Goal: Obtain resource: Download file/media

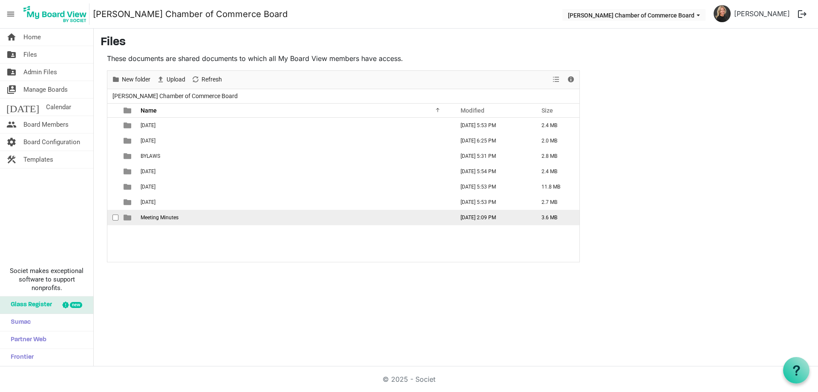
click at [151, 217] on span "Meeting Minutes" at bounding box center [160, 217] width 38 height 6
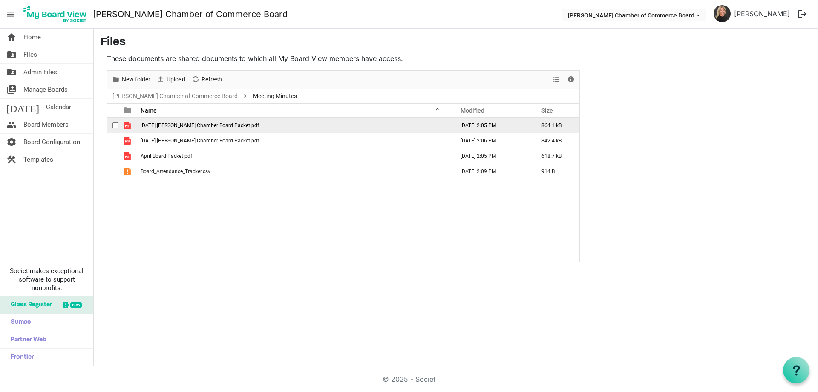
click at [174, 124] on span "2.24.25 Sherman Chamber Board Packet.pdf" at bounding box center [200, 125] width 118 height 6
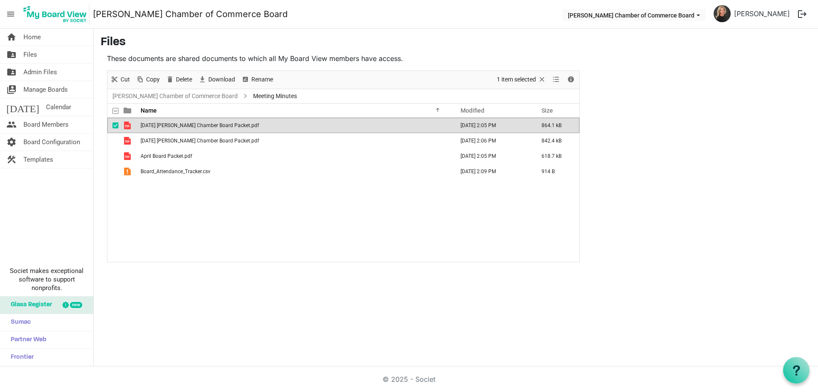
click at [174, 124] on span "2.24.25 Sherman Chamber Board Packet.pdf" at bounding box center [200, 125] width 118 height 6
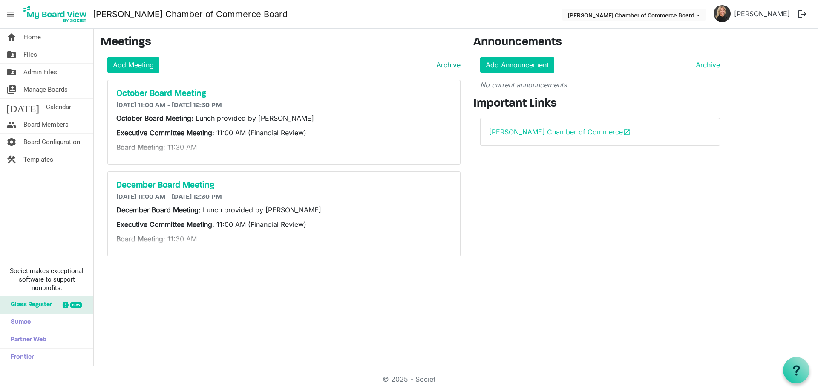
click at [456, 64] on link "Archive" at bounding box center [447, 65] width 28 height 10
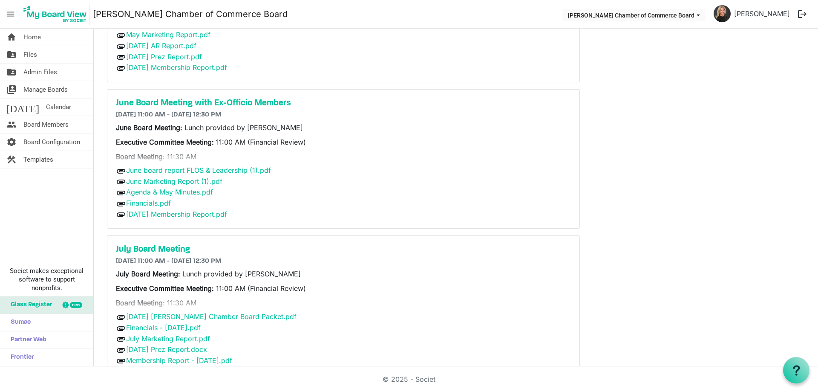
scroll to position [541, 0]
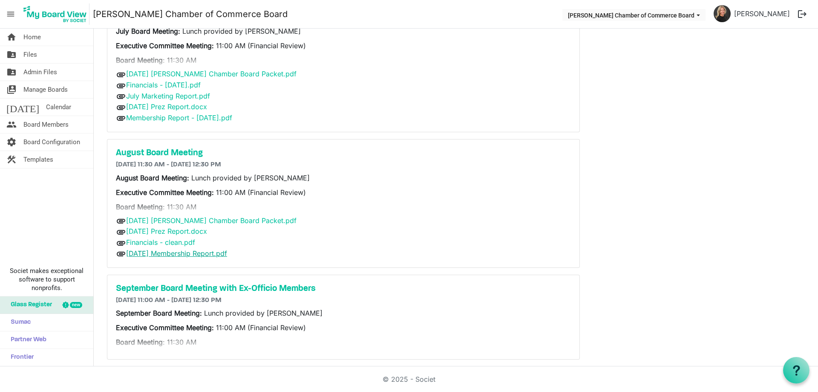
click at [162, 253] on link "[DATE] Membership Report.pdf" at bounding box center [176, 253] width 101 height 9
click at [165, 243] on link "Financials - clean.pdf" at bounding box center [160, 242] width 69 height 9
click at [167, 231] on link "[DATE] Prez Report.docx" at bounding box center [166, 231] width 81 height 9
click at [168, 217] on link "[DATE] [PERSON_NAME] Chamber Board Packet.pdf" at bounding box center [211, 220] width 170 height 9
